Goal: Check status

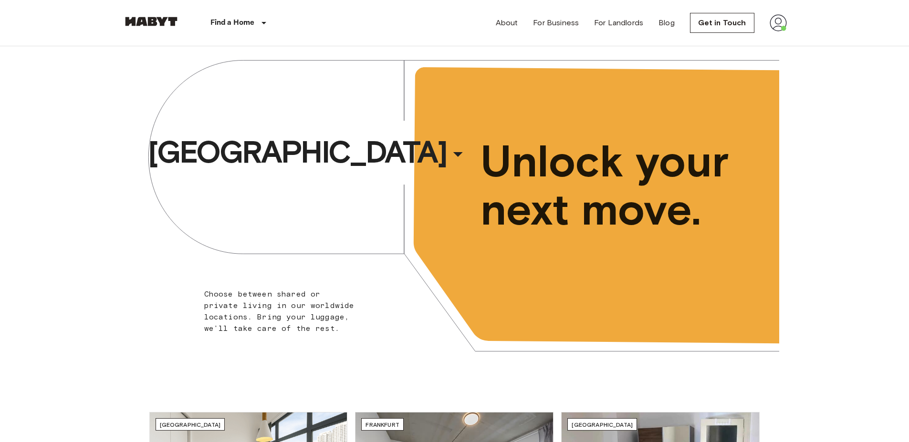
click at [780, 24] on img at bounding box center [777, 22] width 17 height 17
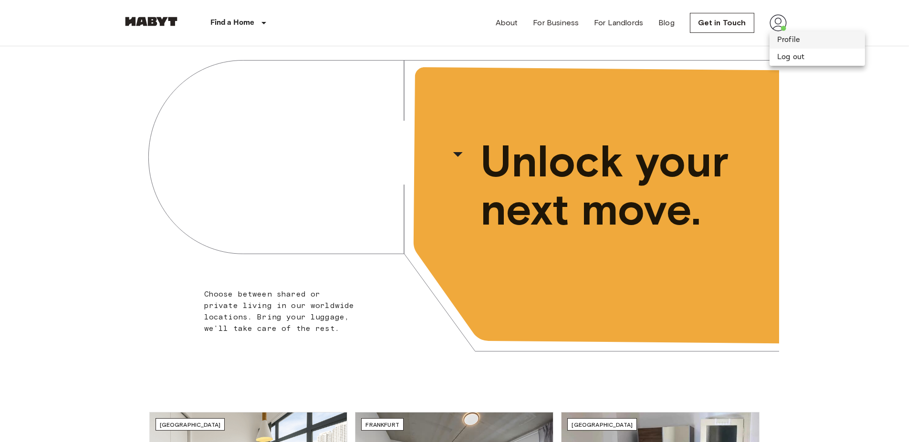
click at [787, 40] on li "Profile" at bounding box center [816, 39] width 95 height 17
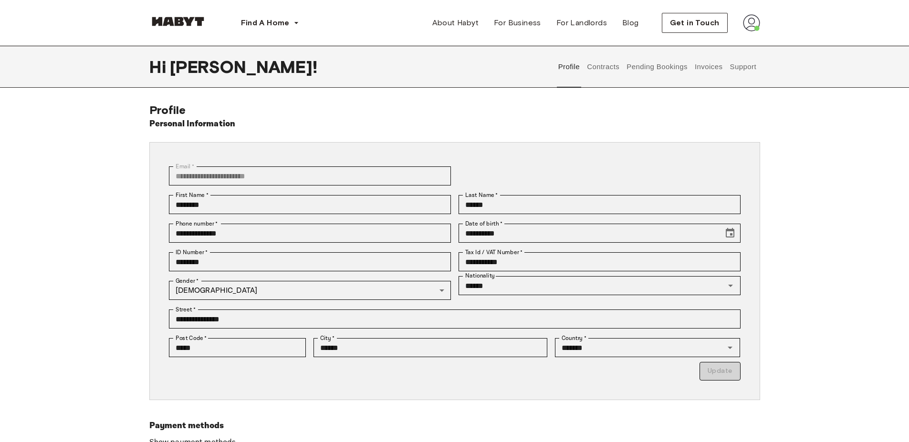
click at [740, 65] on button "Support" at bounding box center [742, 67] width 29 height 42
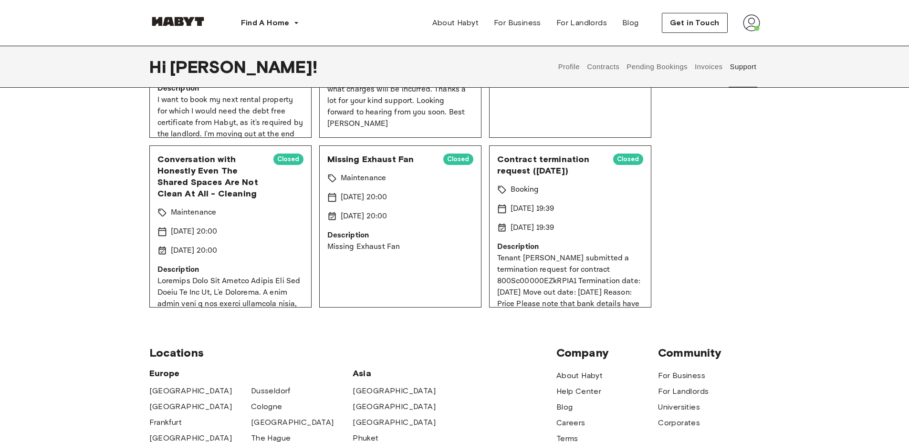
scroll to position [71, 0]
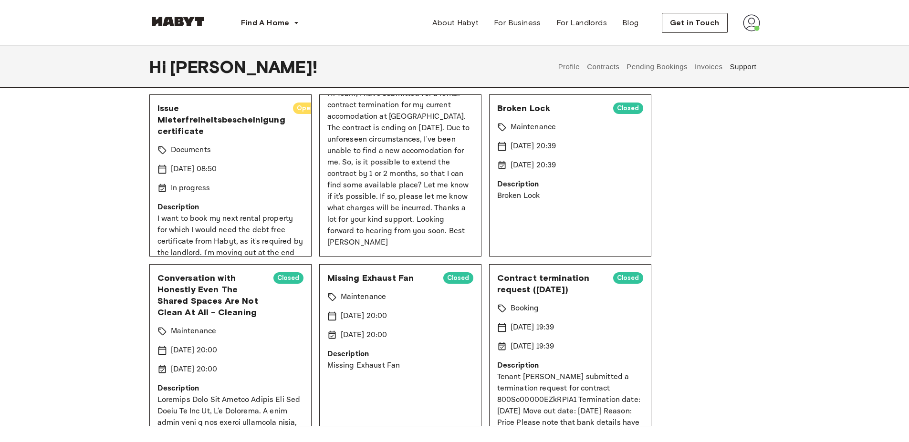
click at [443, 213] on p "Hi Team, I have submitted for a rental contract termination for my current acco…" at bounding box center [400, 168] width 146 height 160
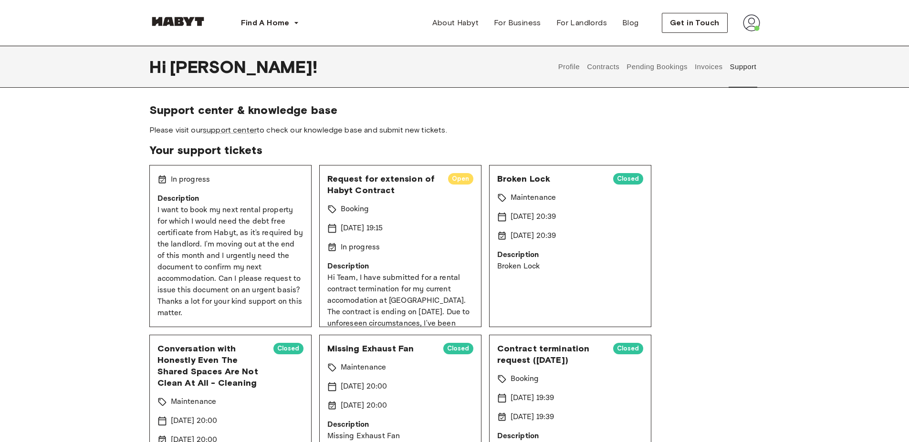
scroll to position [114, 0]
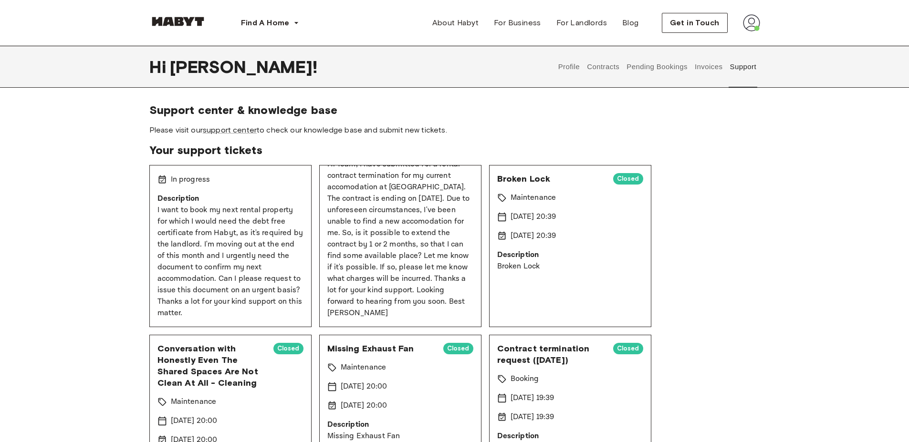
click at [738, 68] on button "Support" at bounding box center [742, 67] width 29 height 42
